Goal: Task Accomplishment & Management: Use online tool/utility

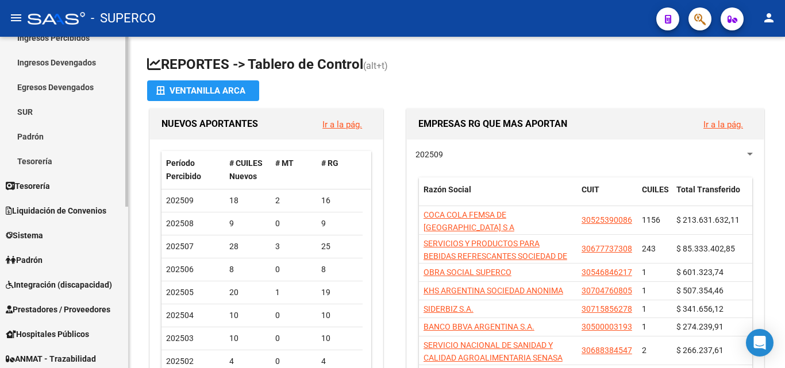
scroll to position [172, 0]
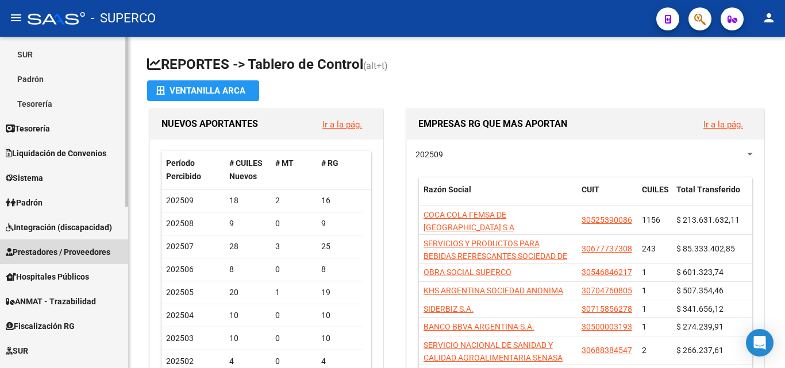
click at [66, 253] on span "Prestadores / Proveedores" at bounding box center [58, 252] width 105 height 13
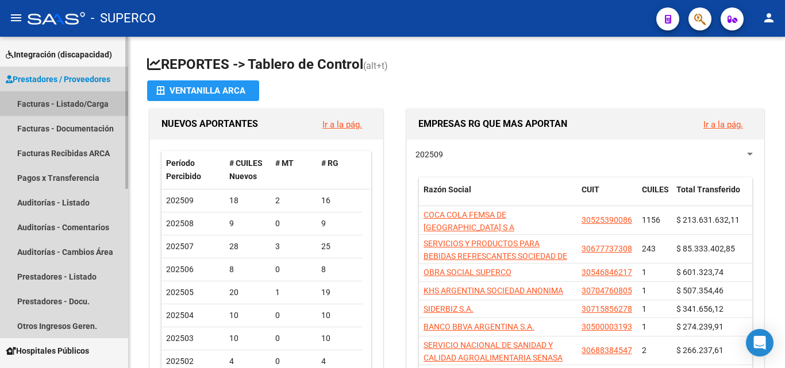
click at [66, 98] on link "Facturas - Listado/Carga" at bounding box center [64, 103] width 128 height 25
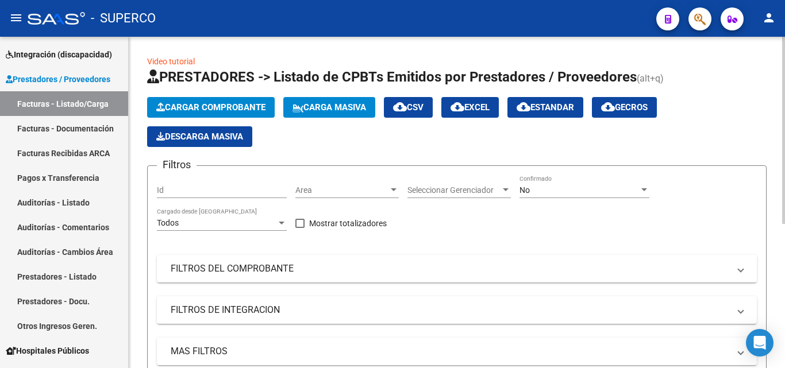
click at [191, 187] on input "Id" at bounding box center [222, 191] width 130 height 10
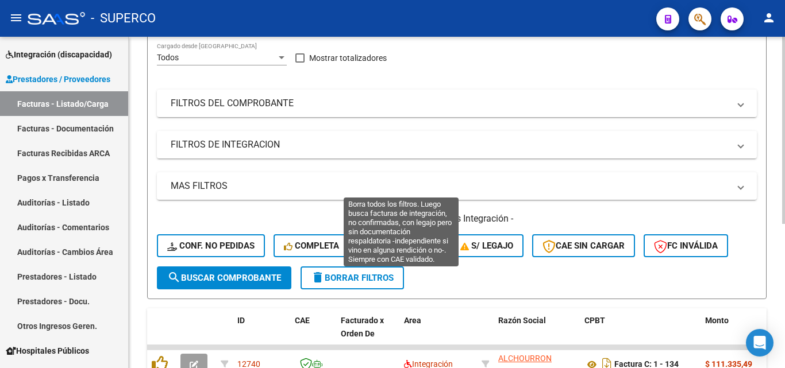
scroll to position [115, 0]
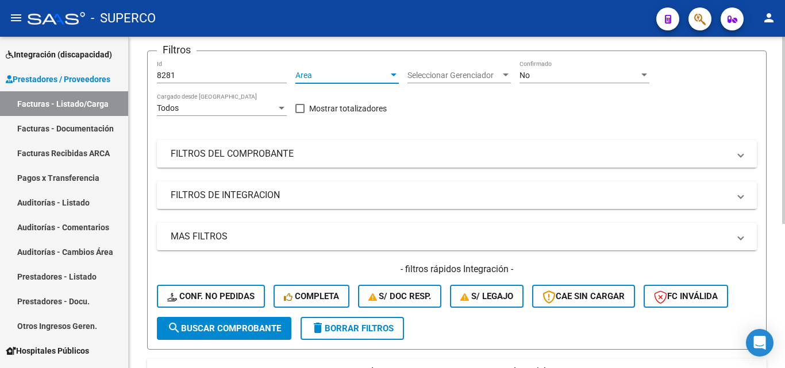
click at [203, 72] on input "8281" at bounding box center [222, 76] width 130 height 10
click at [544, 74] on div "No" at bounding box center [578, 76] width 119 height 10
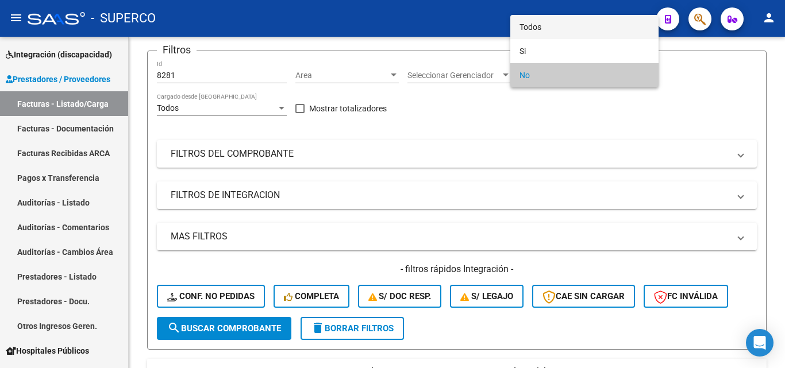
click at [534, 29] on span "Todos" at bounding box center [584, 27] width 130 height 24
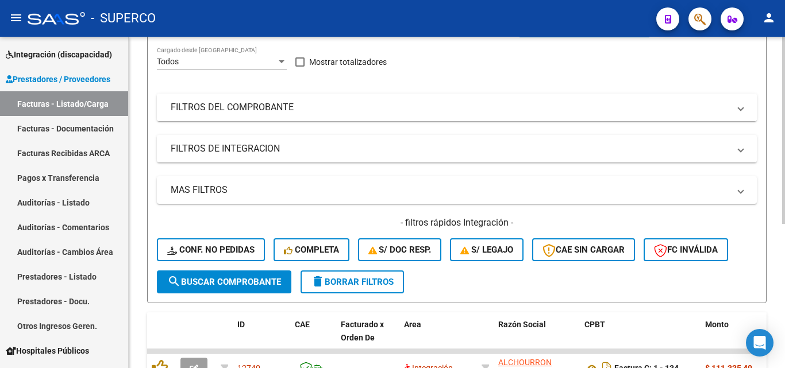
scroll to position [230, 0]
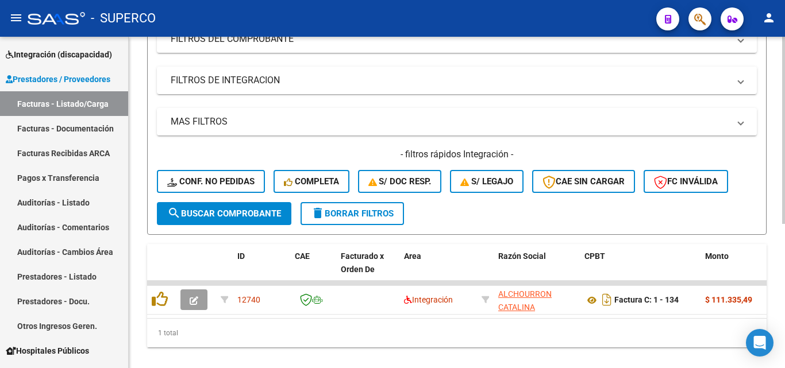
click at [233, 214] on span "search Buscar Comprobante" at bounding box center [224, 213] width 114 height 10
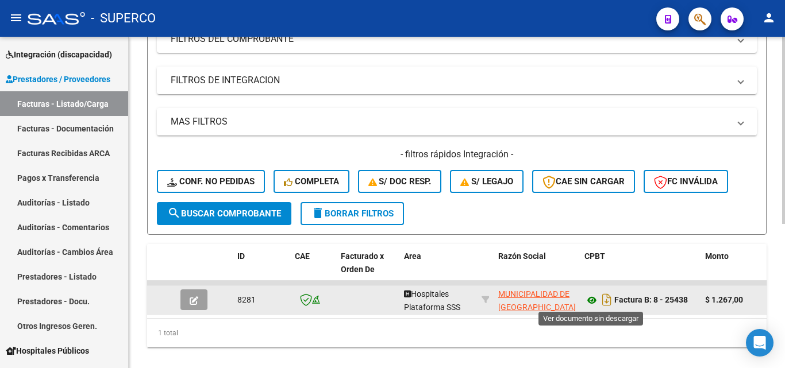
click at [592, 300] on icon at bounding box center [591, 301] width 15 height 14
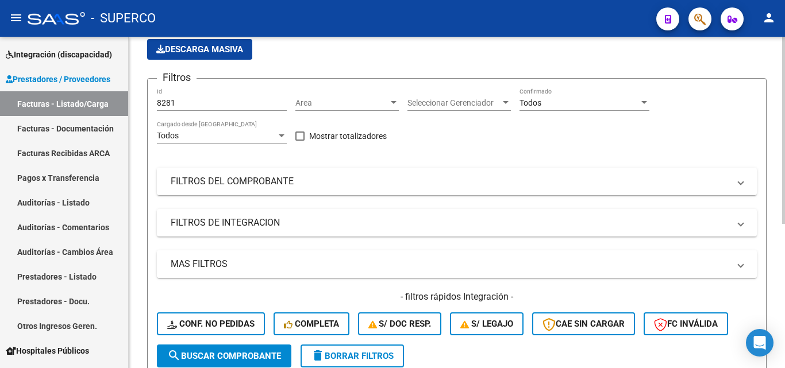
scroll to position [57, 0]
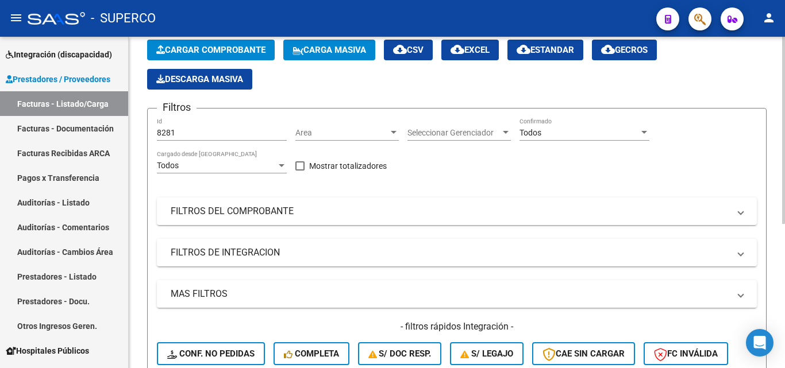
click at [231, 136] on input "8281" at bounding box center [222, 133] width 130 height 10
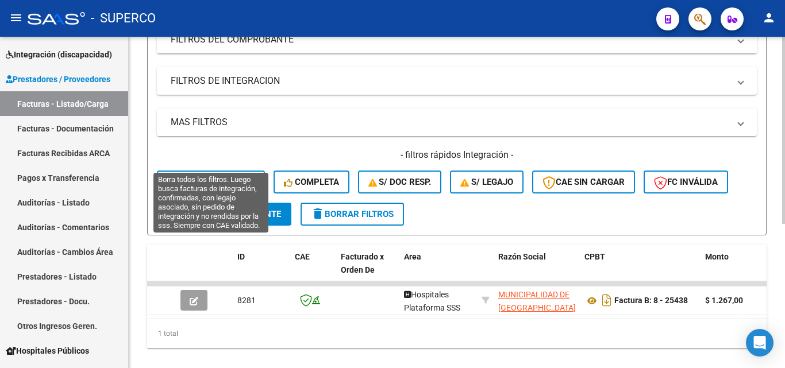
scroll to position [255, 0]
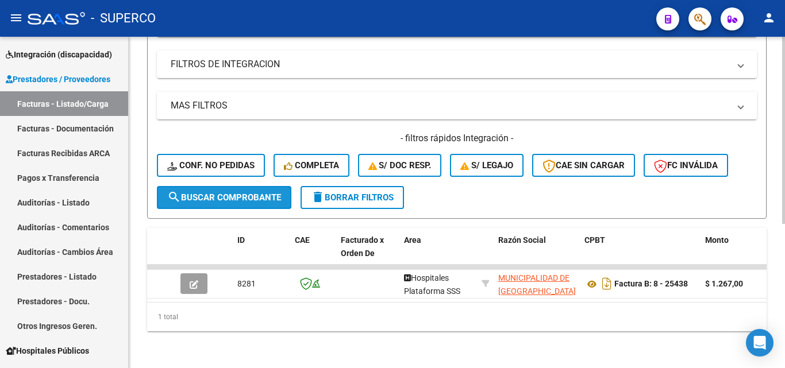
click at [231, 192] on span "search Buscar Comprobante" at bounding box center [224, 197] width 114 height 10
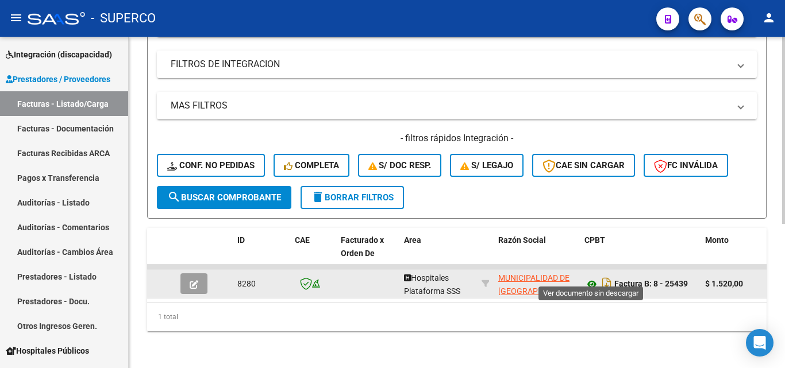
click at [589, 277] on icon at bounding box center [591, 284] width 15 height 14
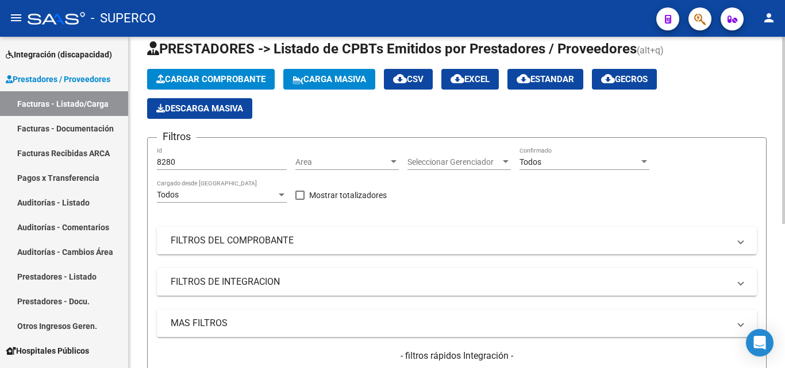
scroll to position [0, 0]
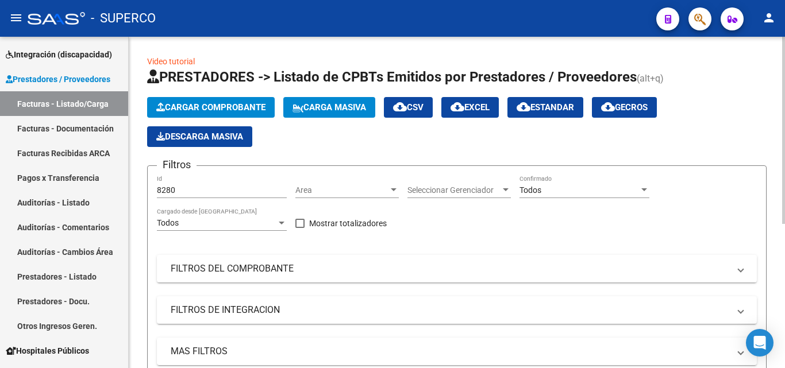
click at [202, 184] on div "8280 Id" at bounding box center [222, 186] width 130 height 23
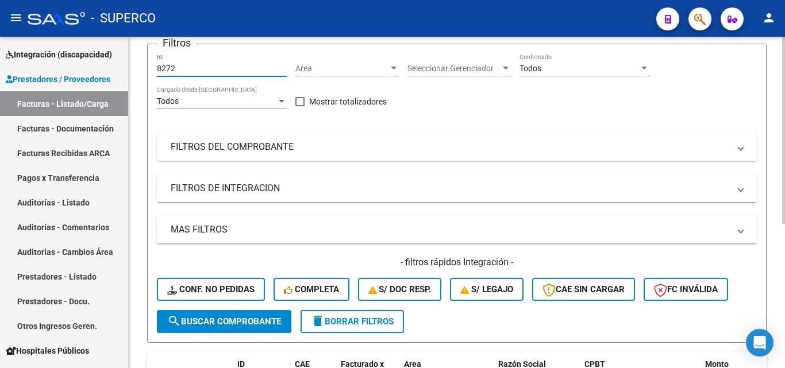
scroll to position [255, 0]
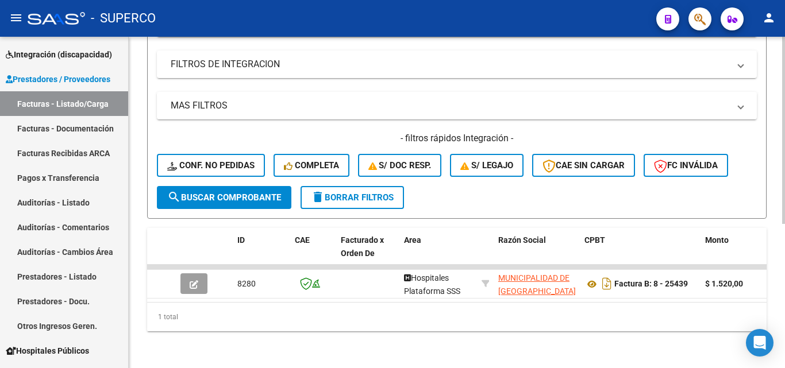
click at [224, 192] on span "search Buscar Comprobante" at bounding box center [224, 197] width 114 height 10
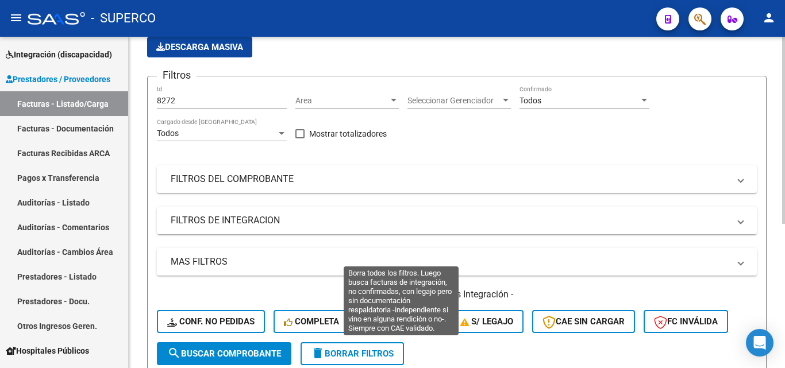
scroll to position [25, 0]
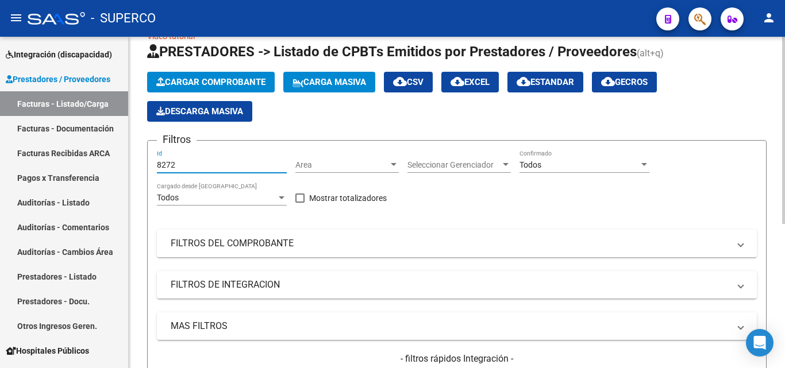
click at [196, 169] on input "8272" at bounding box center [222, 165] width 130 height 10
type input "8274"
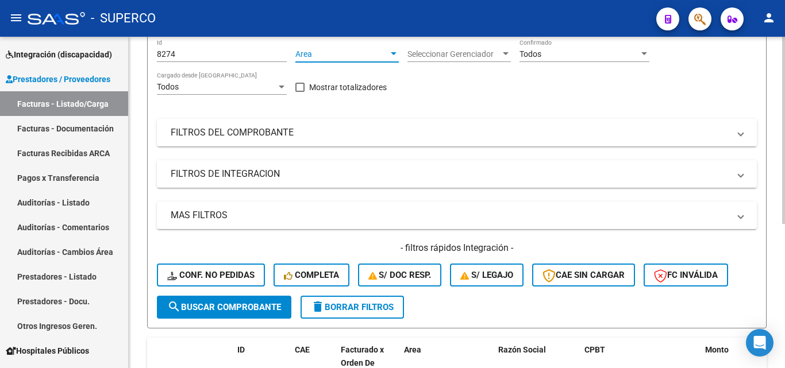
scroll to position [255, 0]
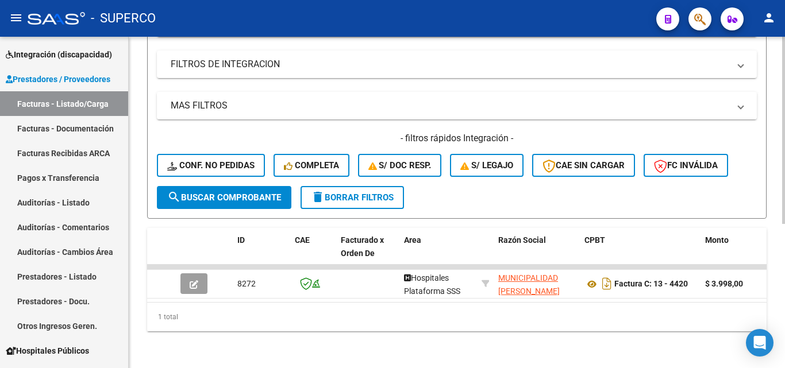
click at [235, 192] on span "search Buscar Comprobante" at bounding box center [224, 197] width 114 height 10
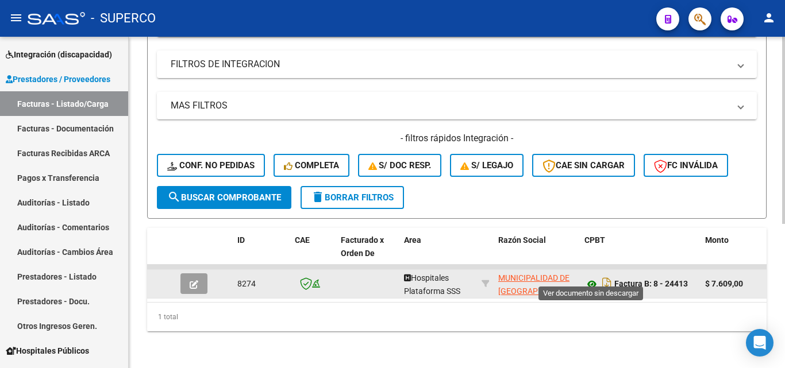
click at [593, 277] on icon at bounding box center [591, 284] width 15 height 14
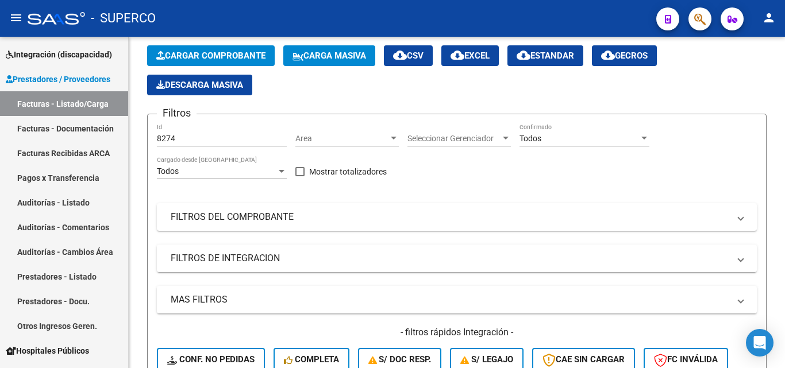
scroll to position [25, 0]
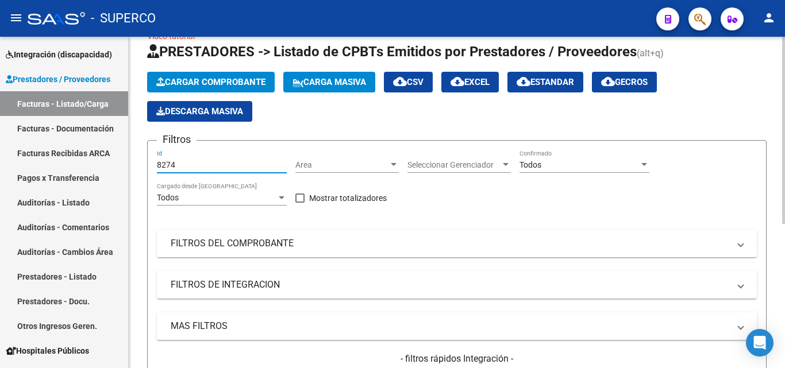
drag, startPoint x: 238, startPoint y: 165, endPoint x: 148, endPoint y: 162, distance: 90.8
click at [148, 162] on form "Filtros 8274 Id Area Area Seleccionar Gerenciador Seleccionar Gerenciador Todos…" at bounding box center [456, 289] width 619 height 299
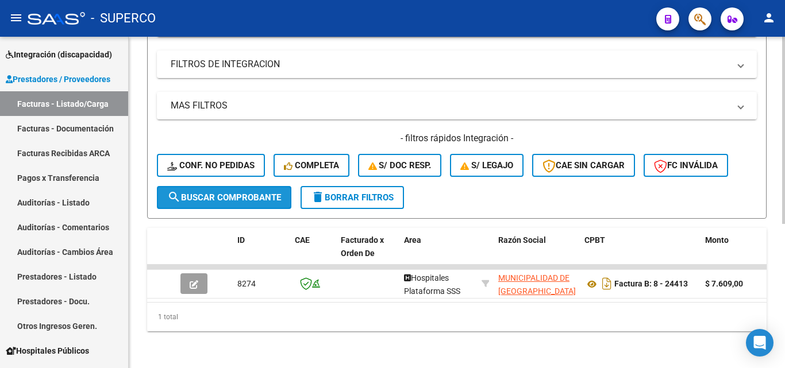
click at [230, 192] on span "search Buscar Comprobante" at bounding box center [224, 197] width 114 height 10
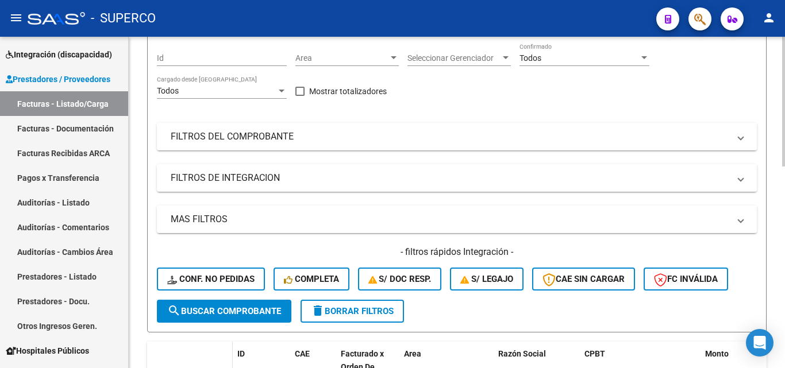
scroll to position [198, 0]
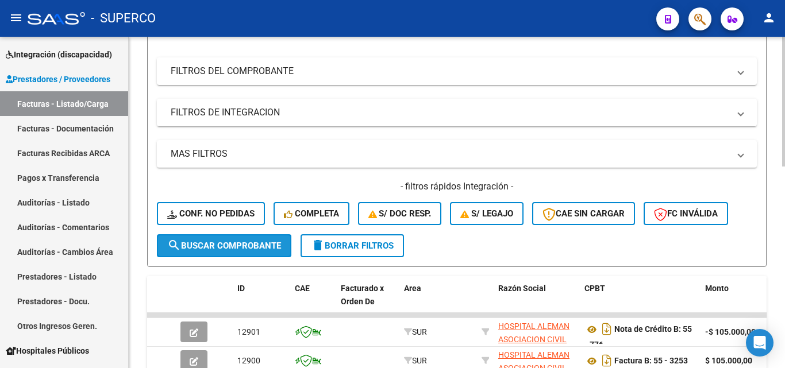
click at [227, 250] on span "search Buscar Comprobante" at bounding box center [224, 246] width 114 height 10
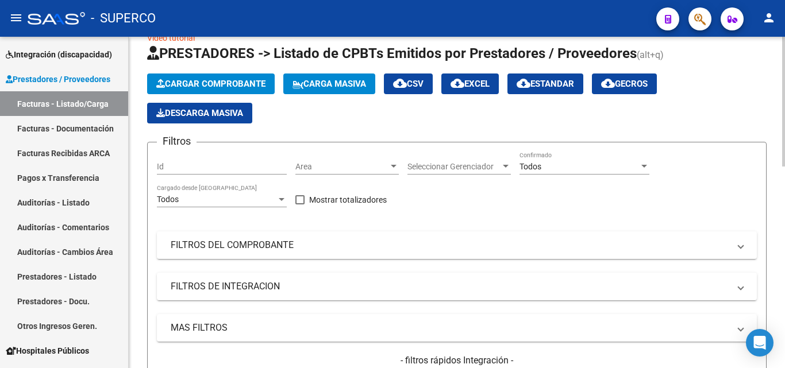
scroll to position [0, 0]
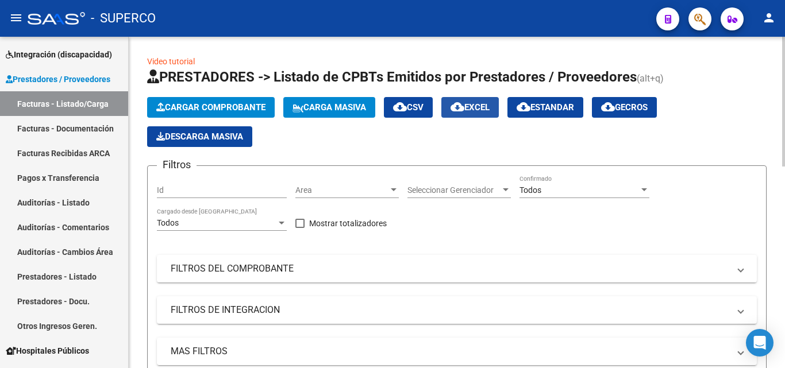
click at [479, 108] on span "cloud_download EXCEL" at bounding box center [469, 107] width 39 height 10
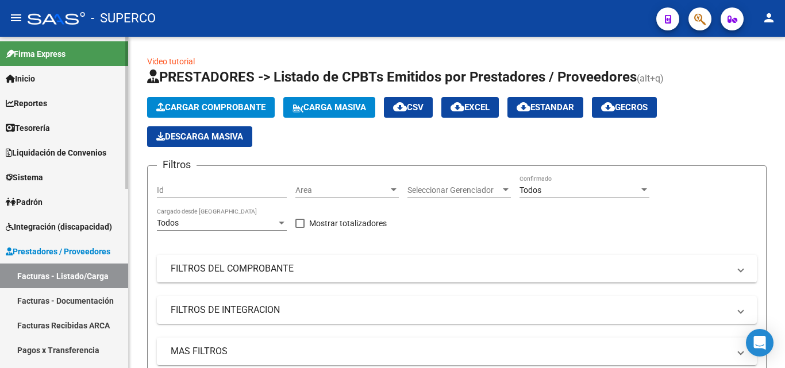
click at [46, 227] on span "Integración (discapacidad)" at bounding box center [59, 227] width 106 height 13
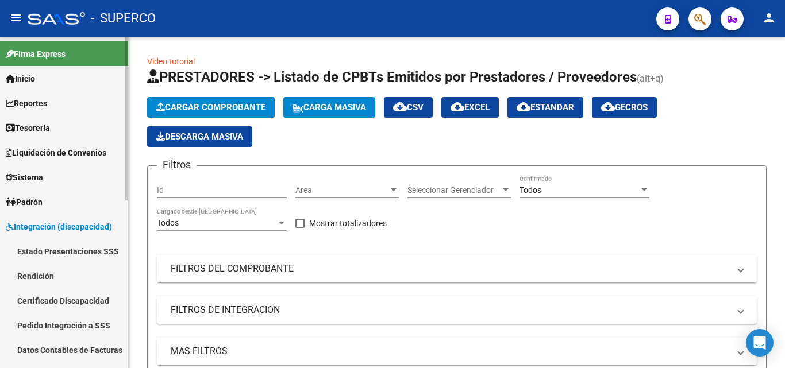
click at [61, 350] on link "Datos Contables de Facturas" at bounding box center [64, 350] width 128 height 25
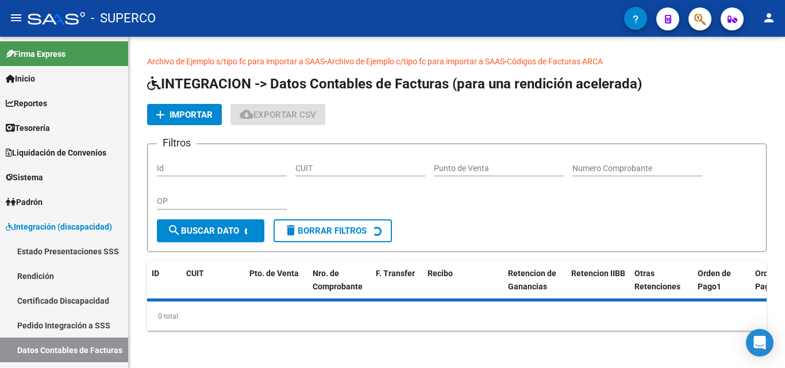
click at [186, 115] on span "Importar" at bounding box center [190, 115] width 43 height 10
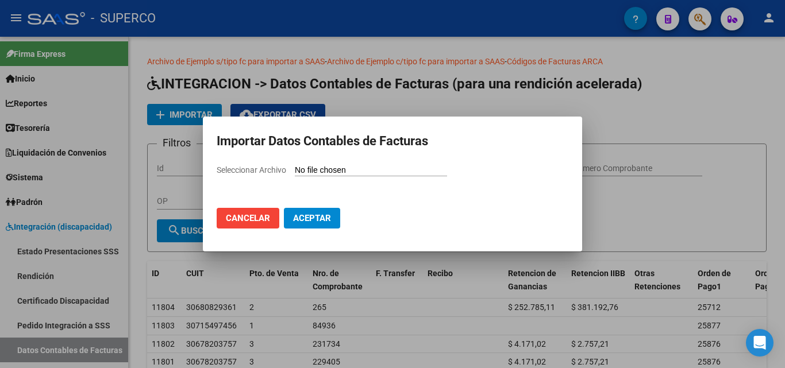
click at [334, 169] on input "Seleccionar Archivo" at bounding box center [371, 170] width 152 height 11
type input "C:\fakepath\Facturas (50).csv"
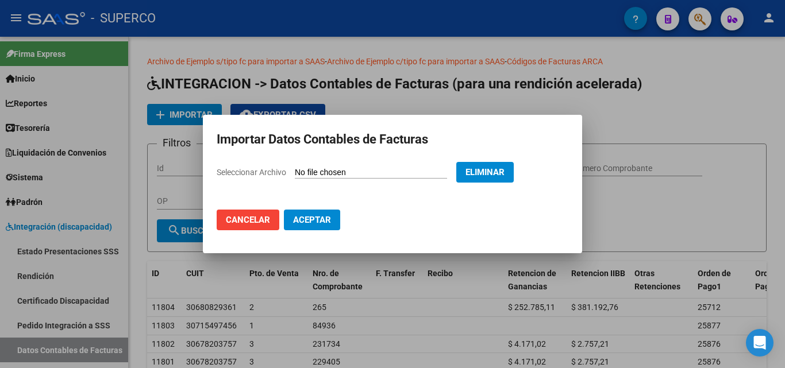
click at [303, 222] on span "Aceptar" at bounding box center [312, 220] width 38 height 10
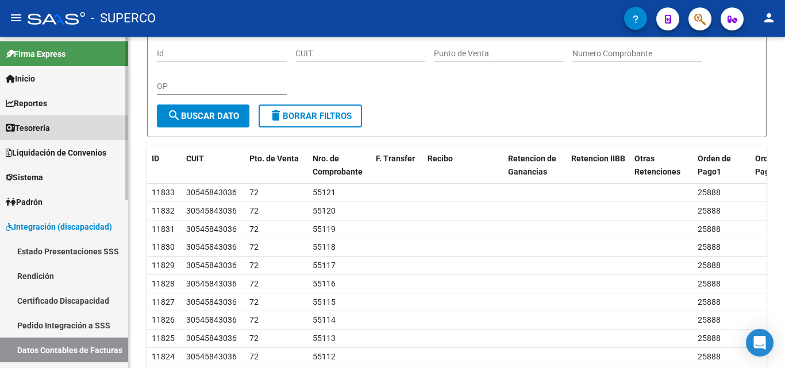
click at [49, 127] on span "Tesorería" at bounding box center [28, 128] width 44 height 13
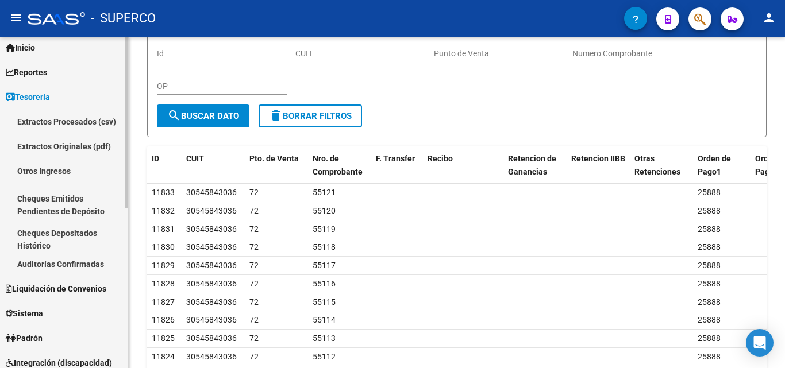
scroll to position [57, 0]
